Goal: Navigation & Orientation: Find specific page/section

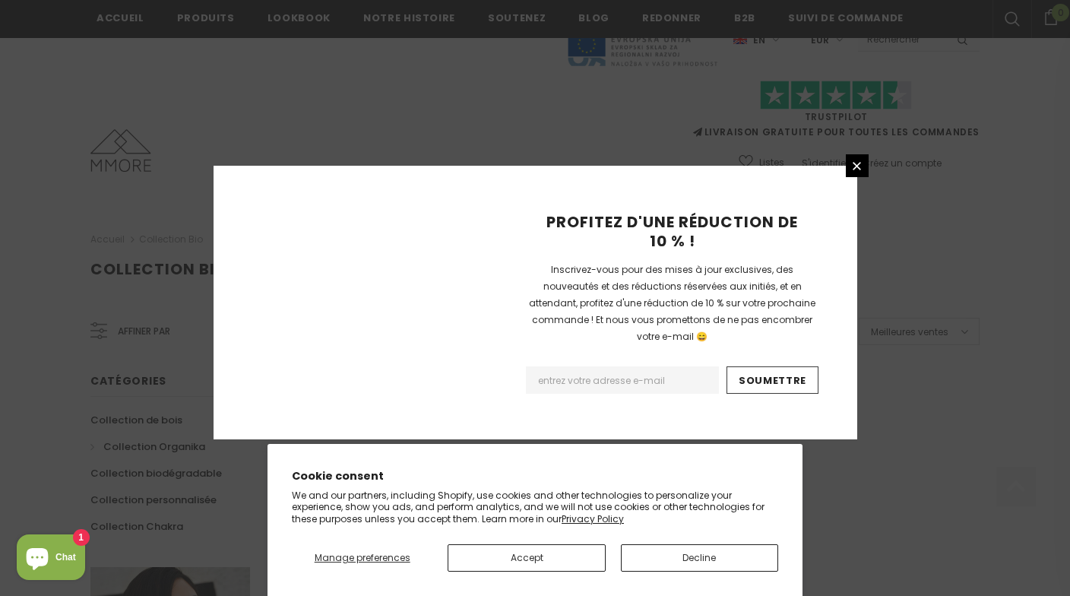
scroll to position [999, 0]
